Goal: Task Accomplishment & Management: Complete application form

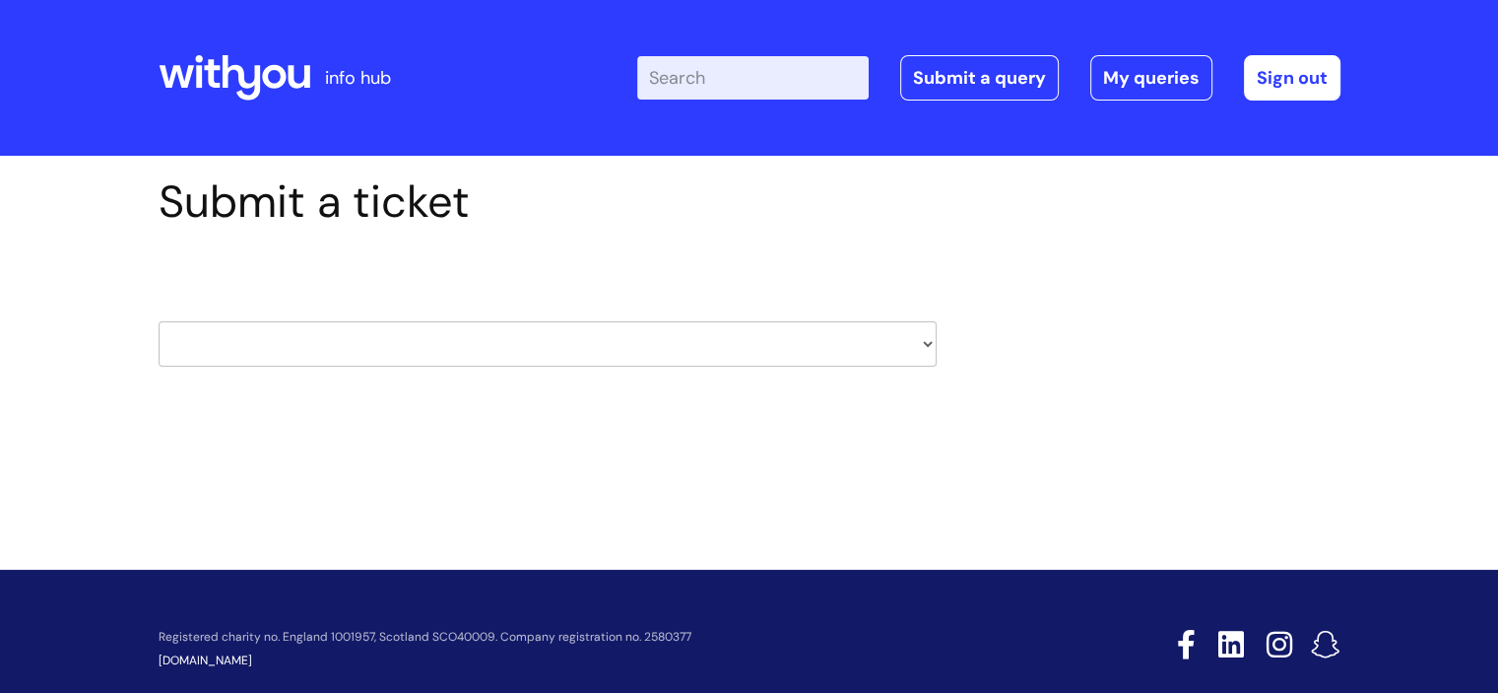
click at [919, 356] on select "HR / People IT and Support Clinical Drug Alerts Finance Accounts Data Support T…" at bounding box center [548, 343] width 778 height 45
click at [1008, 264] on div "Submit a ticket HR / People IT and Support Clinical Drug Alerts Finance Account…" at bounding box center [750, 301] width 1212 height 252
click at [927, 342] on select "HR / People IT and Support Clinical Drug Alerts Finance Accounts Data Support T…" at bounding box center [548, 343] width 778 height 45
select select "payroll"
click at [159, 321] on select "HR / People IT and Support Clinical Drug Alerts Finance Accounts Data Support T…" at bounding box center [548, 343] width 778 height 45
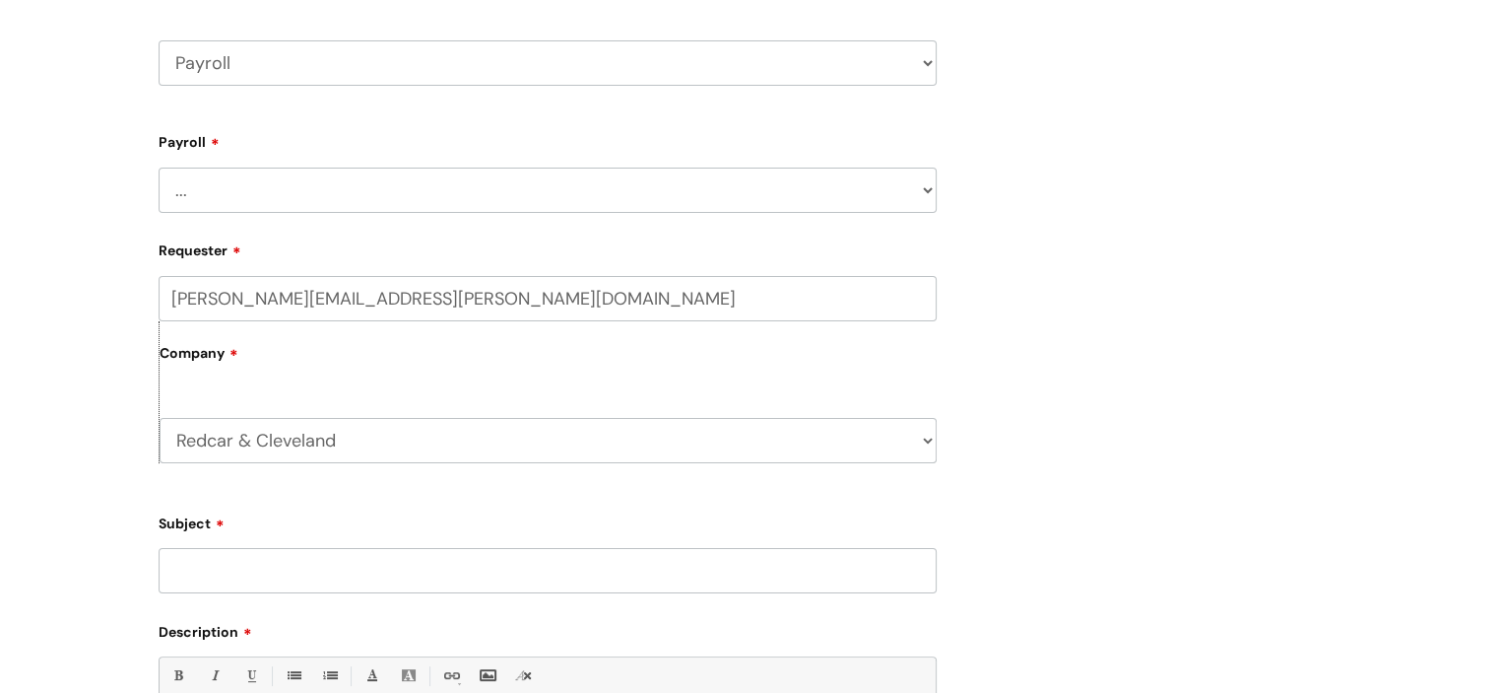
scroll to position [296, 0]
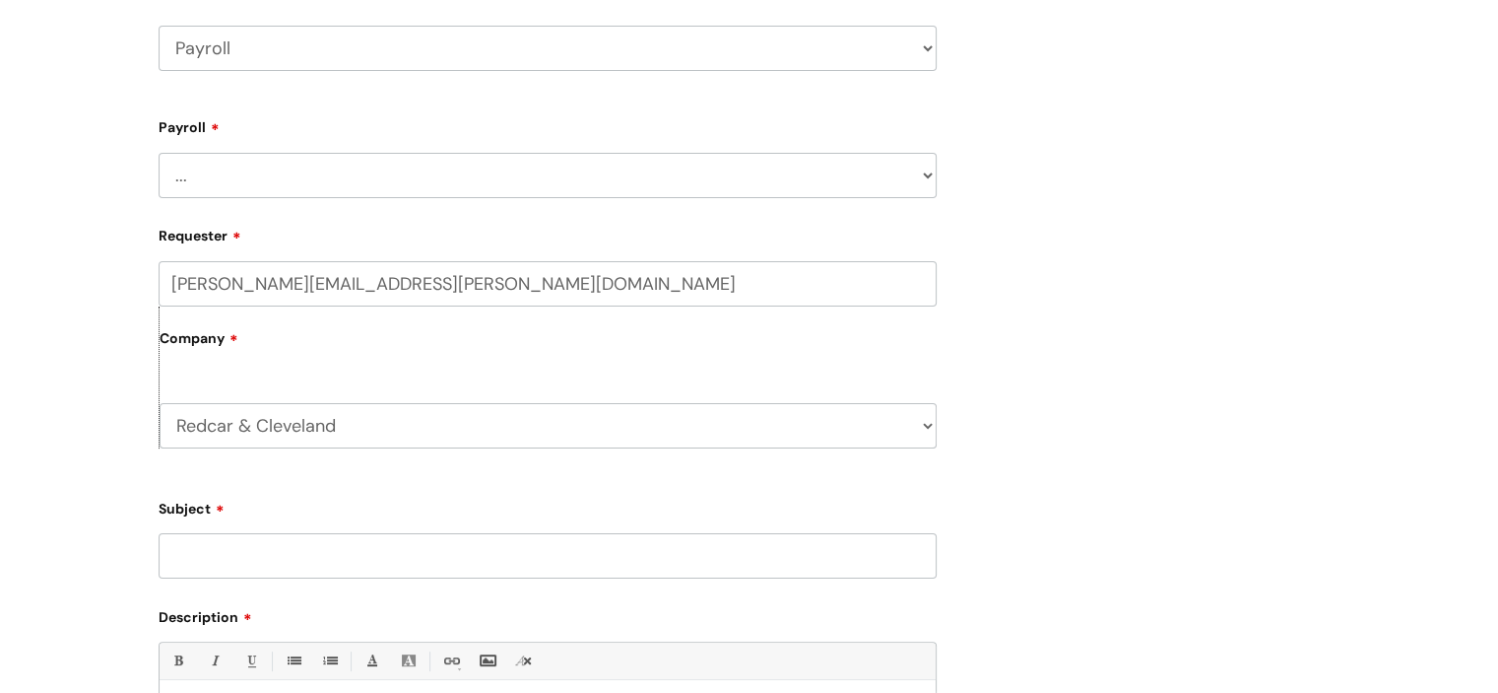
click at [599, 176] on select "... New Hires bank details/starter checklist forms Payroll queries Receiving in…" at bounding box center [548, 175] width 778 height 45
select select "Payroll queries"
click at [159, 153] on select "... New Hires bank details/starter checklist forms Payroll queries Receiving in…" at bounding box center [548, 175] width 778 height 45
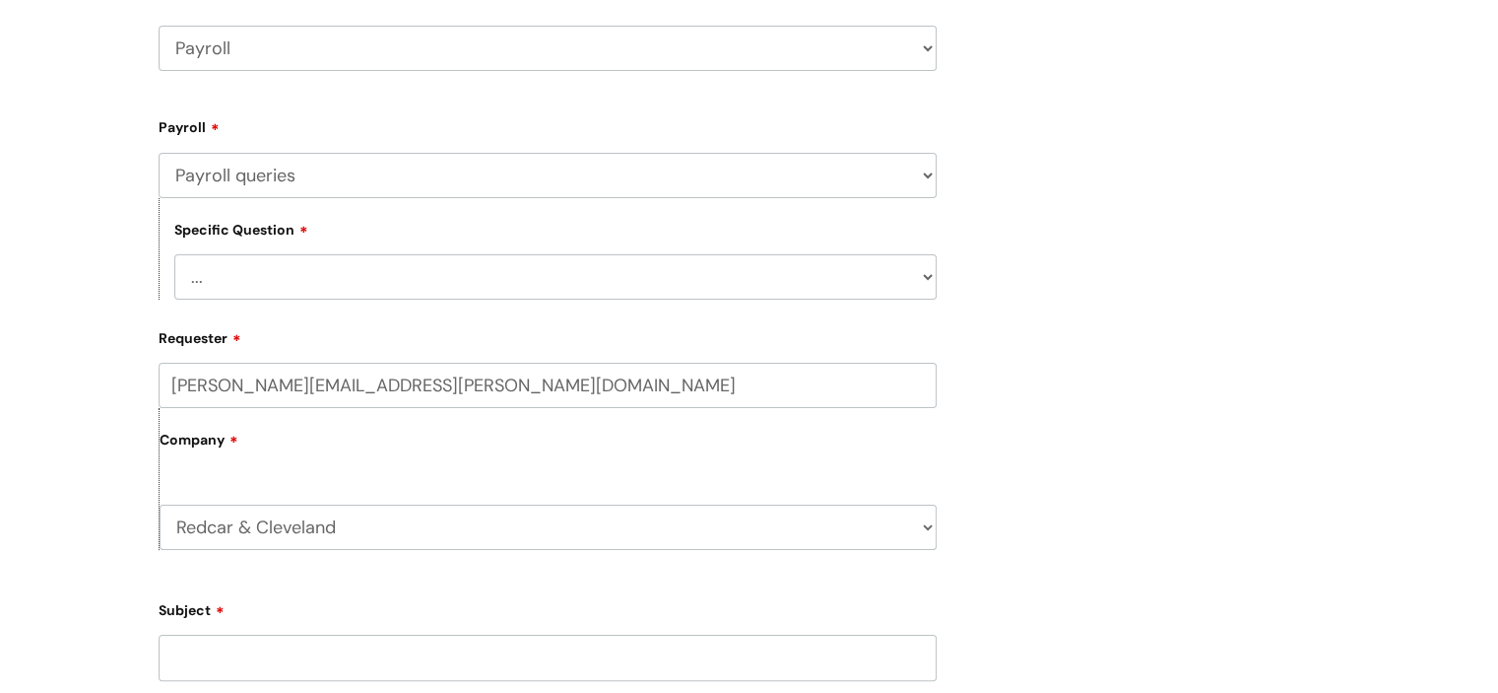
click at [490, 279] on select "... Changes queries Timesheet queries Salary and absence queries" at bounding box center [555, 276] width 763 height 45
select select "Salary and absence queries"
click at [174, 254] on select "... Changes queries Timesheet queries Salary and absence queries" at bounding box center [555, 276] width 763 height 45
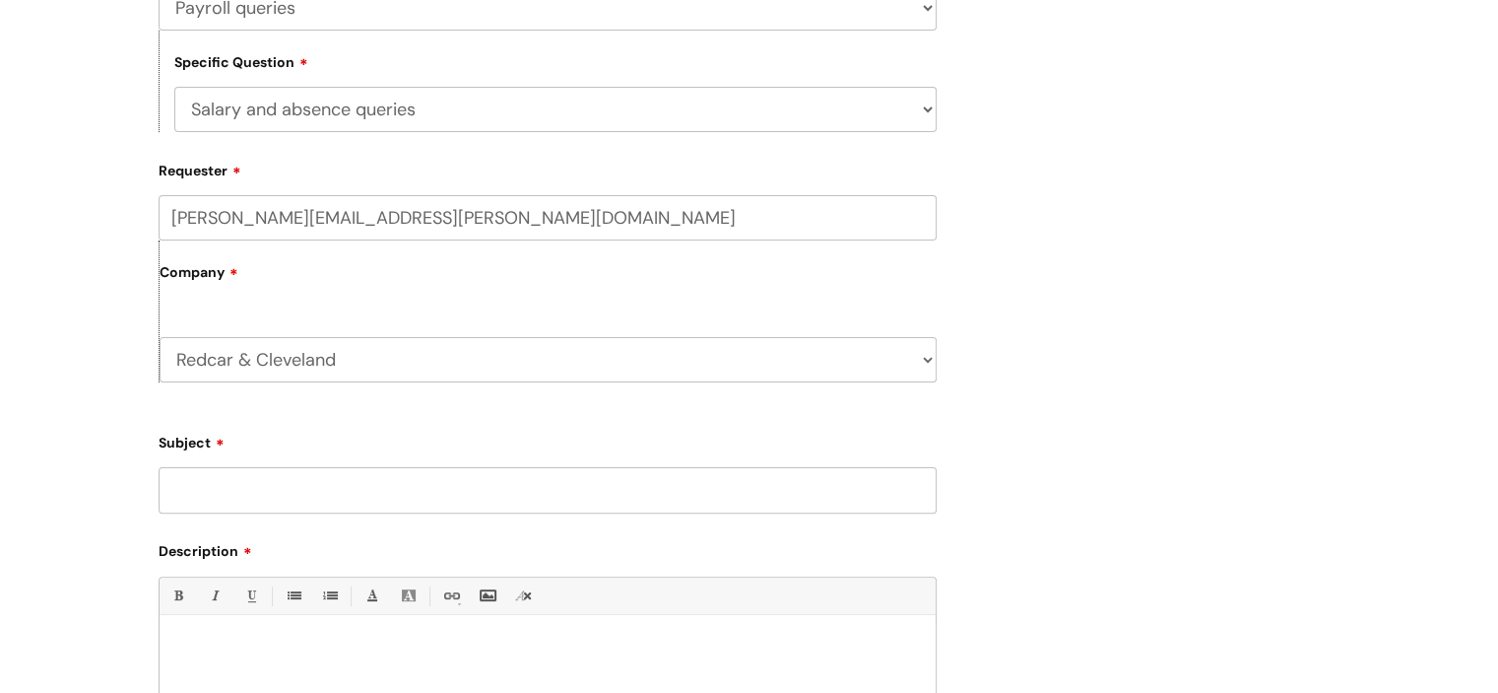
scroll to position [493, 0]
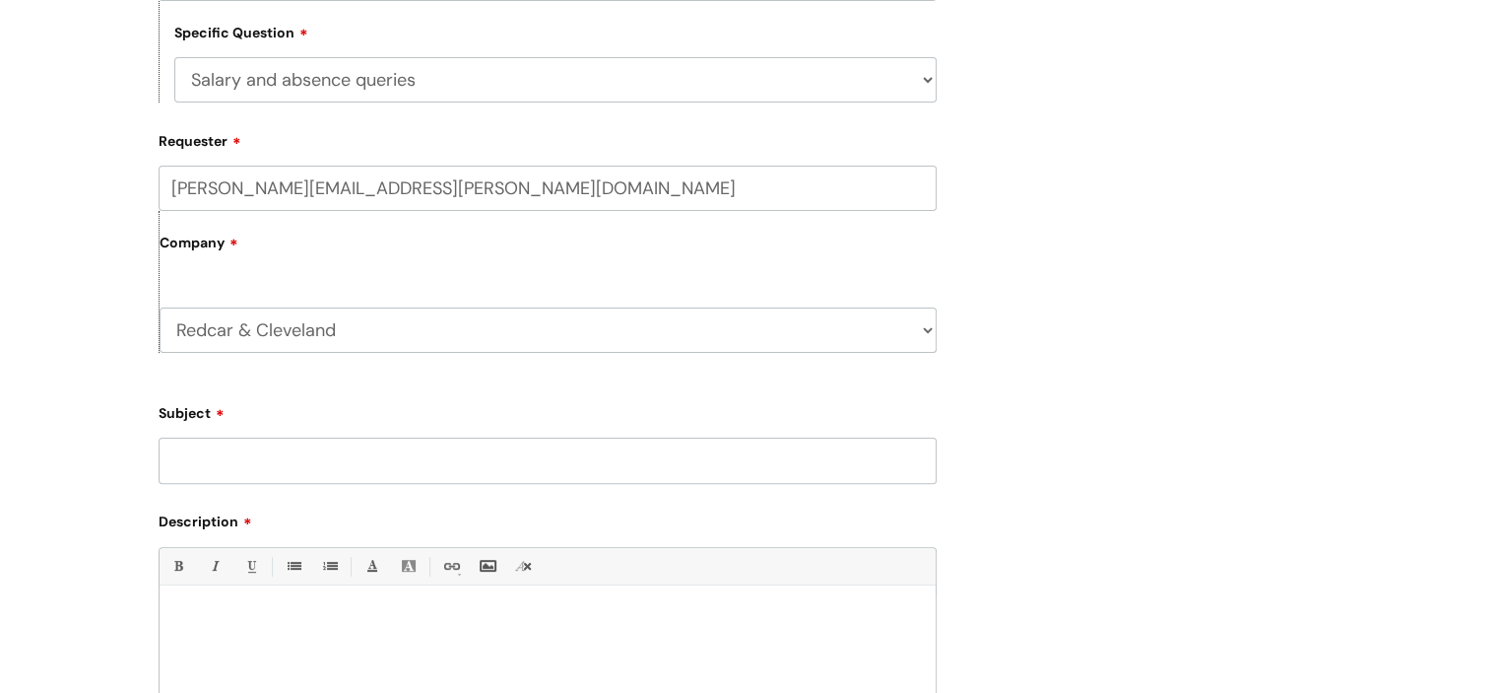
click at [449, 464] on input "Subject" at bounding box center [548, 459] width 778 height 45
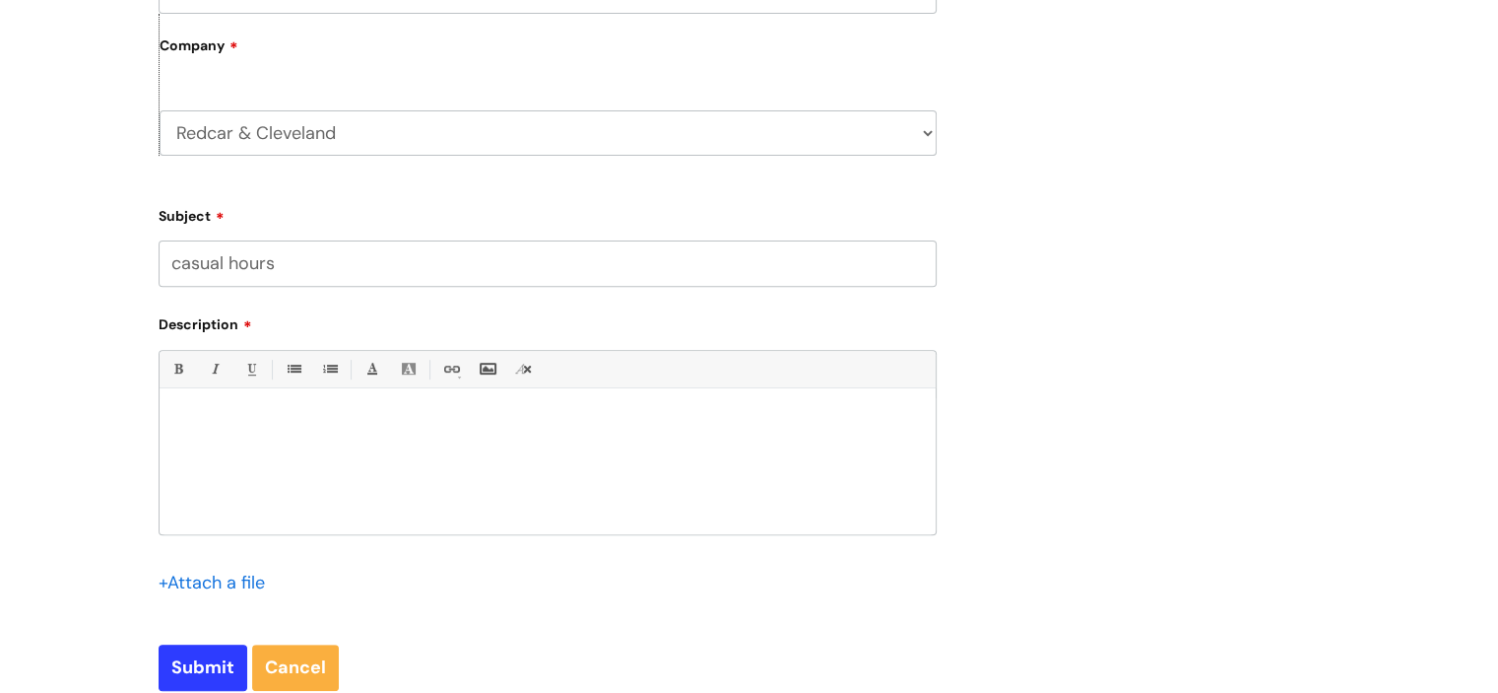
type input "casual hours"
click at [229, 412] on div at bounding box center [548, 466] width 776 height 136
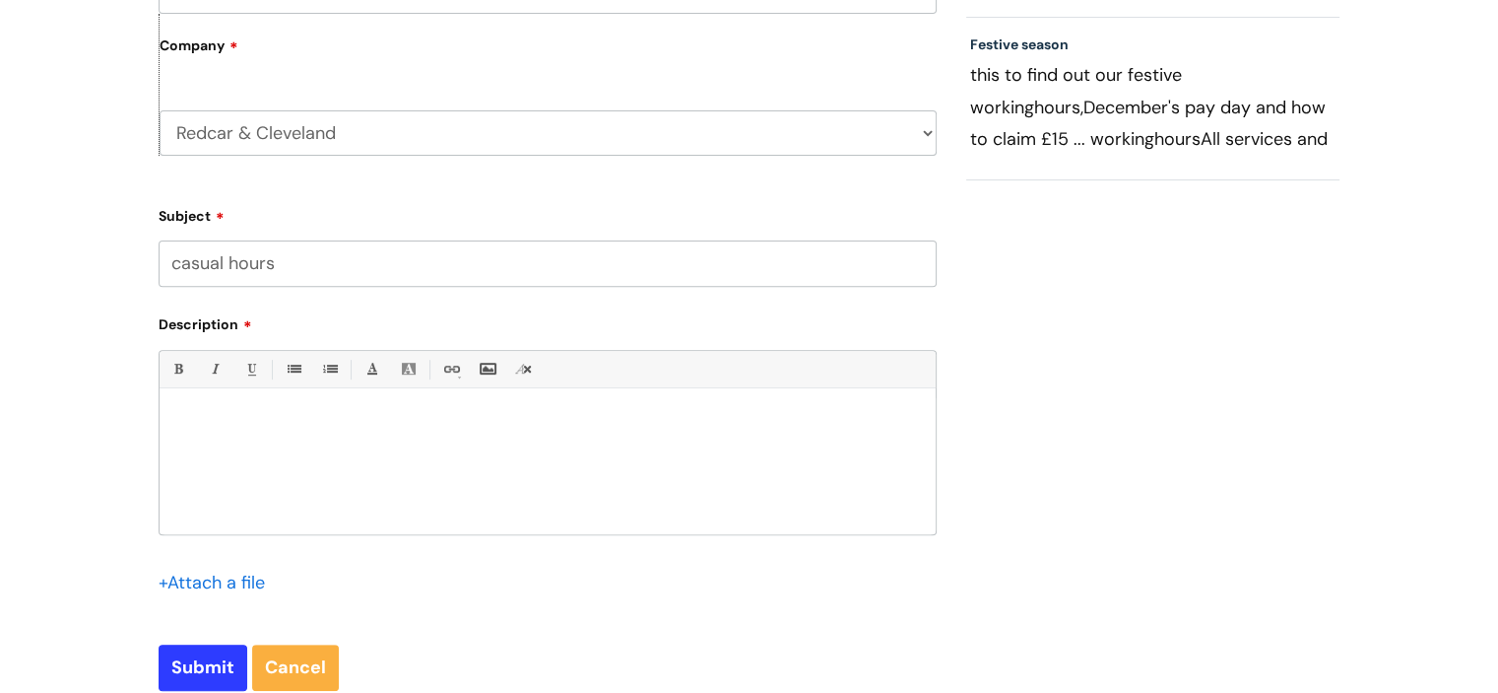
paste div
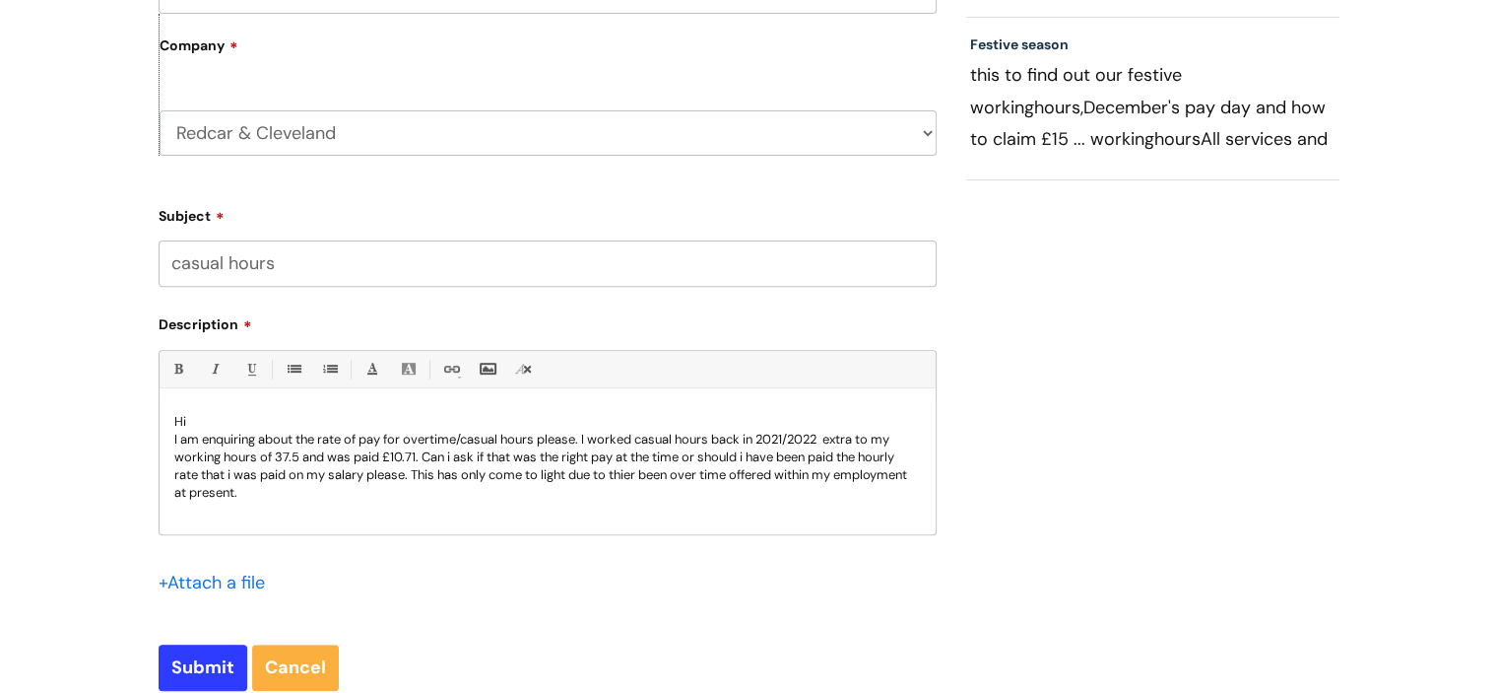
click at [632, 476] on p "I am enquiring about the rate of pay for overtime/casual hours please. I worked…" at bounding box center [547, 466] width 747 height 71
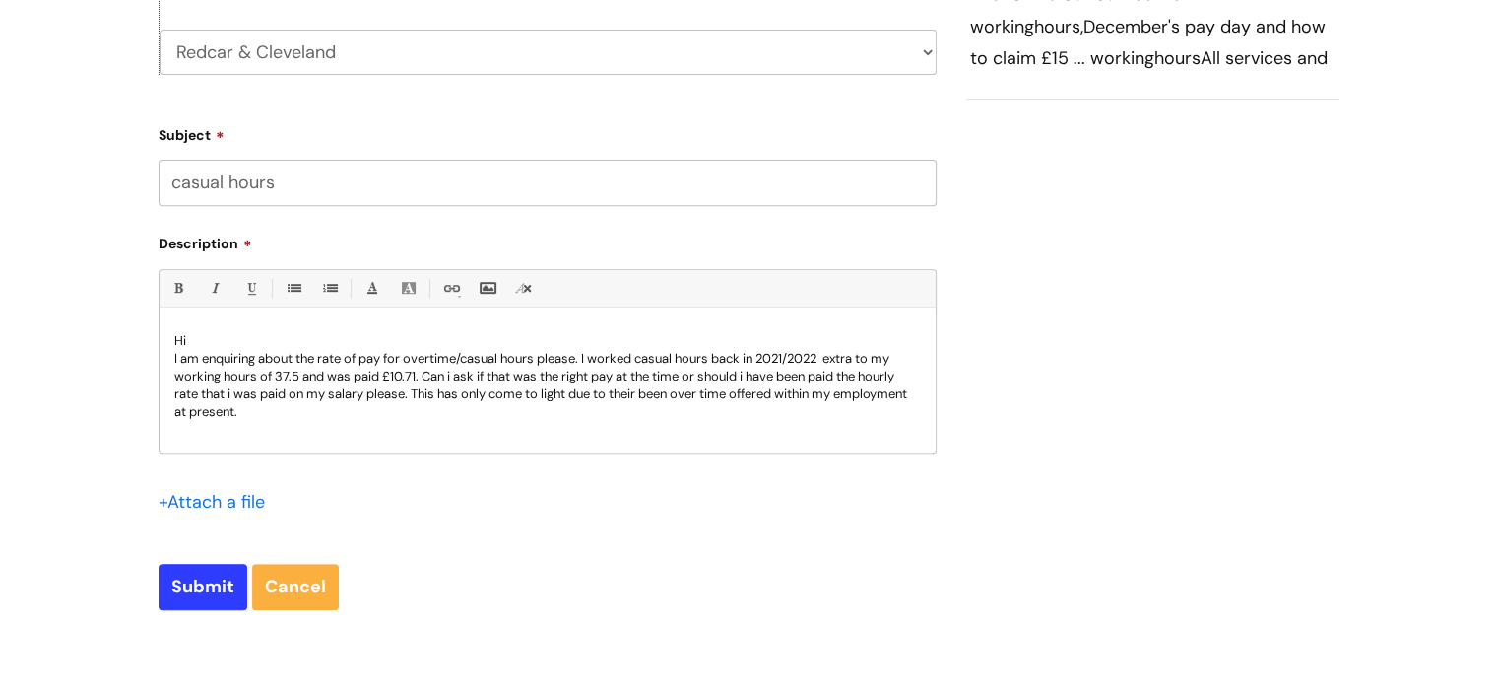
scroll to position [887, 0]
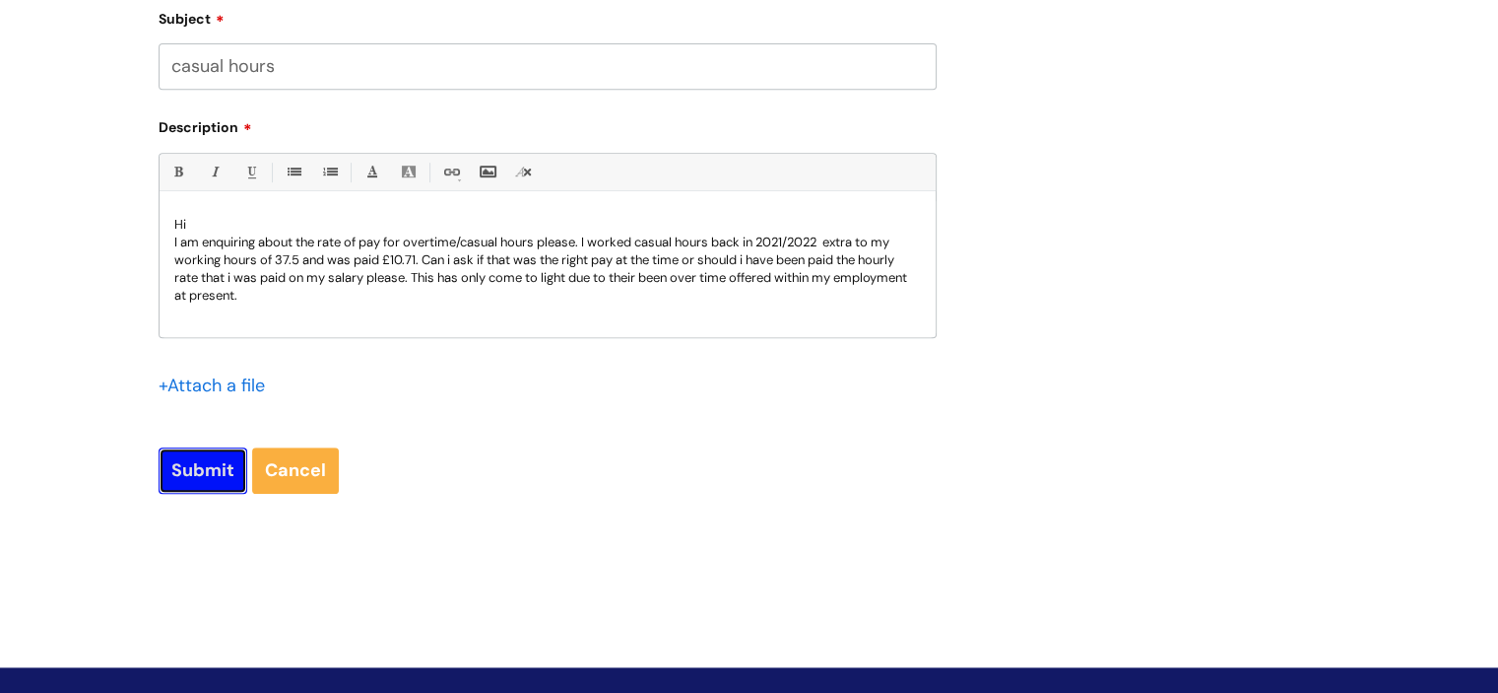
click at [197, 473] on input "Submit" at bounding box center [203, 469] width 89 height 45
type input "Please Wait..."
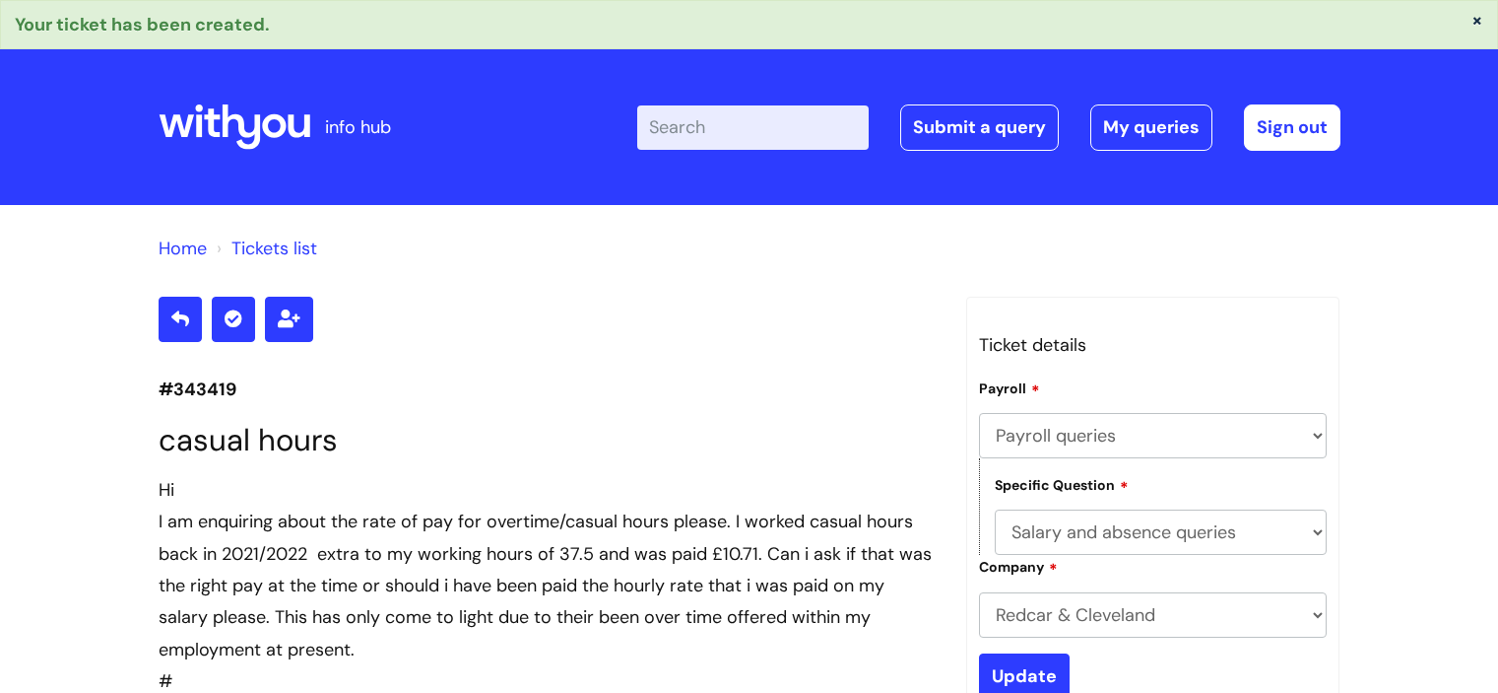
select select "Payroll queries"
select select "Salary and absence queries"
